Goal: Transaction & Acquisition: Obtain resource

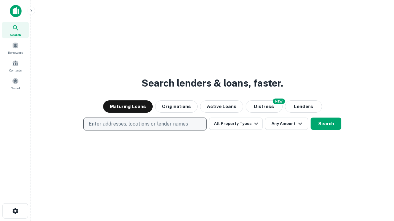
click at [145, 124] on p "Enter addresses, locations or lender names" at bounding box center [138, 124] width 99 height 7
type input "**********"
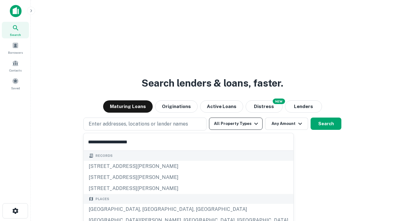
click at [147, 210] on div "[GEOGRAPHIC_DATA], [GEOGRAPHIC_DATA], [GEOGRAPHIC_DATA]" at bounding box center [188, 209] width 209 height 11
click at [236, 124] on button "All Property Types" at bounding box center [236, 124] width 54 height 12
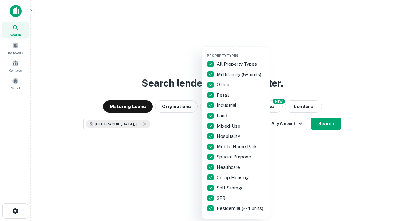
click at [241, 52] on button "button" at bounding box center [241, 52] width 68 height 0
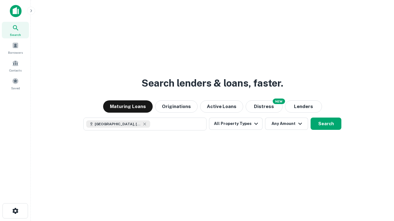
scroll to position [10, 0]
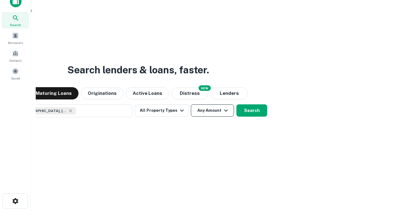
click at [191, 105] on button "Any Amount" at bounding box center [212, 111] width 43 height 12
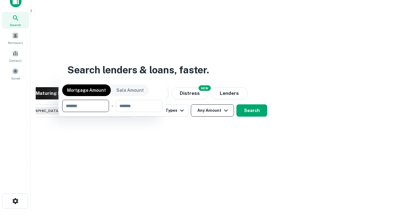
scroll to position [44, 174]
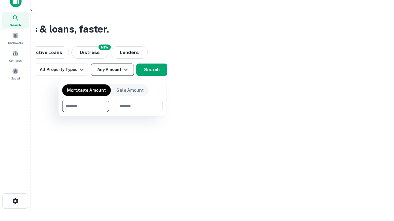
type input "*******"
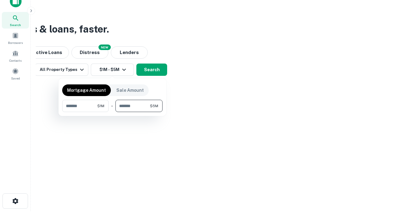
type input "*******"
click at [112, 112] on button "button" at bounding box center [112, 112] width 100 height 0
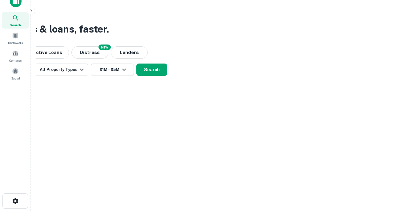
scroll to position [10, 0]
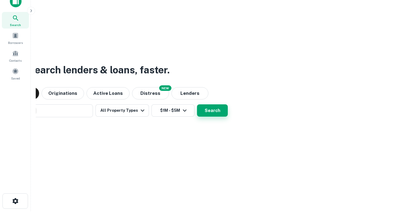
click at [197, 105] on button "Search" at bounding box center [212, 111] width 31 height 12
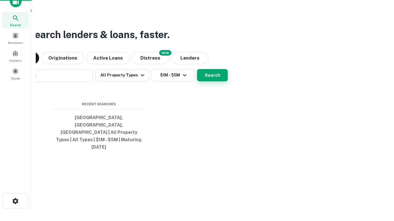
scroll to position [16, 174]
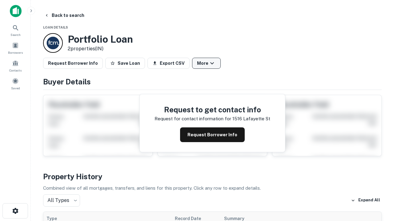
click at [206, 63] on button "More" at bounding box center [206, 63] width 29 height 11
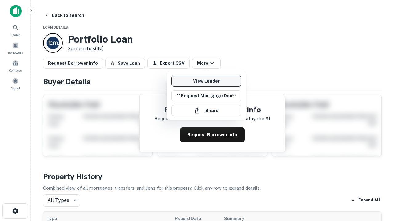
click at [206, 81] on link "View Lender" at bounding box center [206, 81] width 70 height 11
